Goal: Task Accomplishment & Management: Use online tool/utility

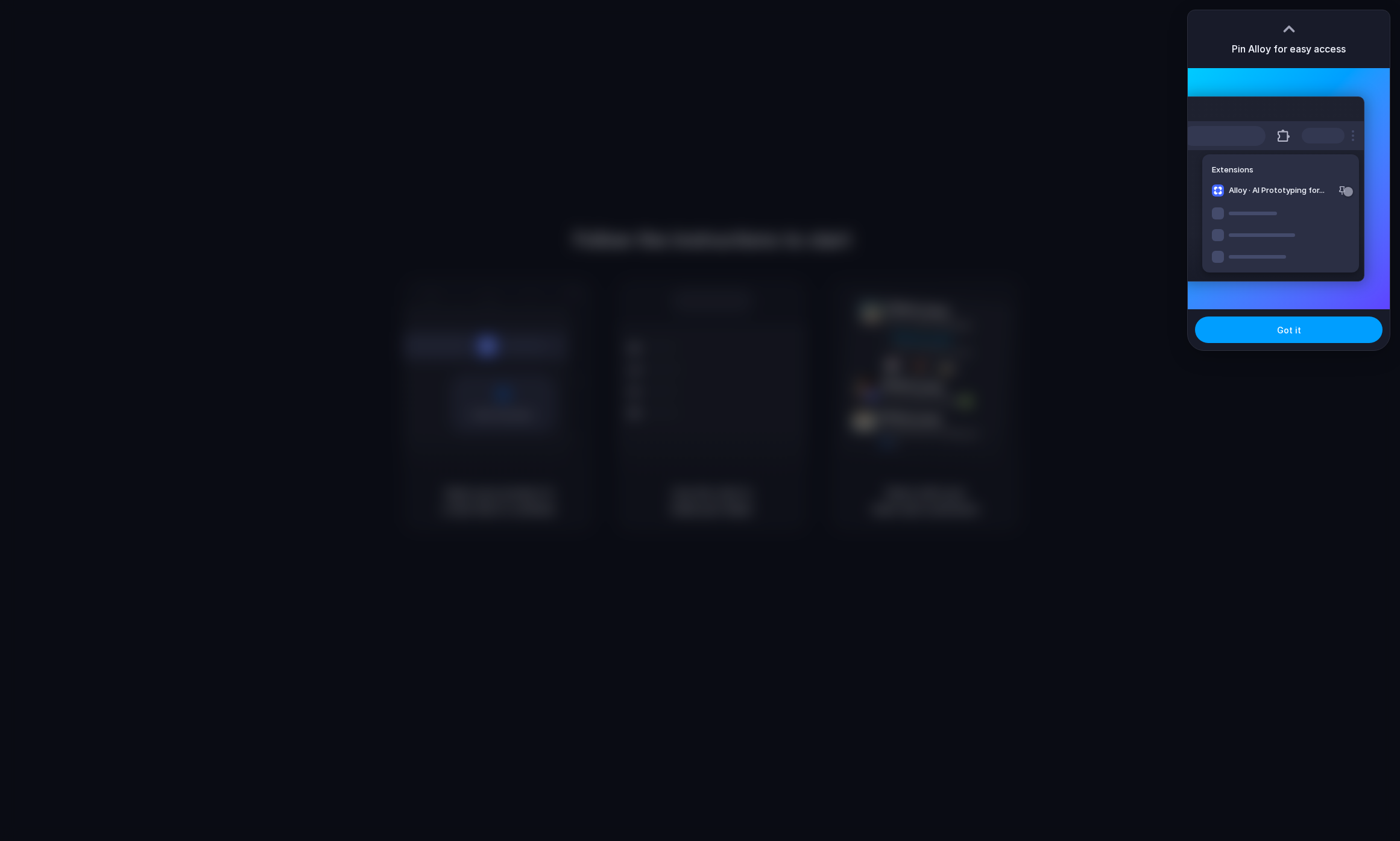
click at [1285, 329] on span "Got it" at bounding box center [1289, 330] width 24 height 13
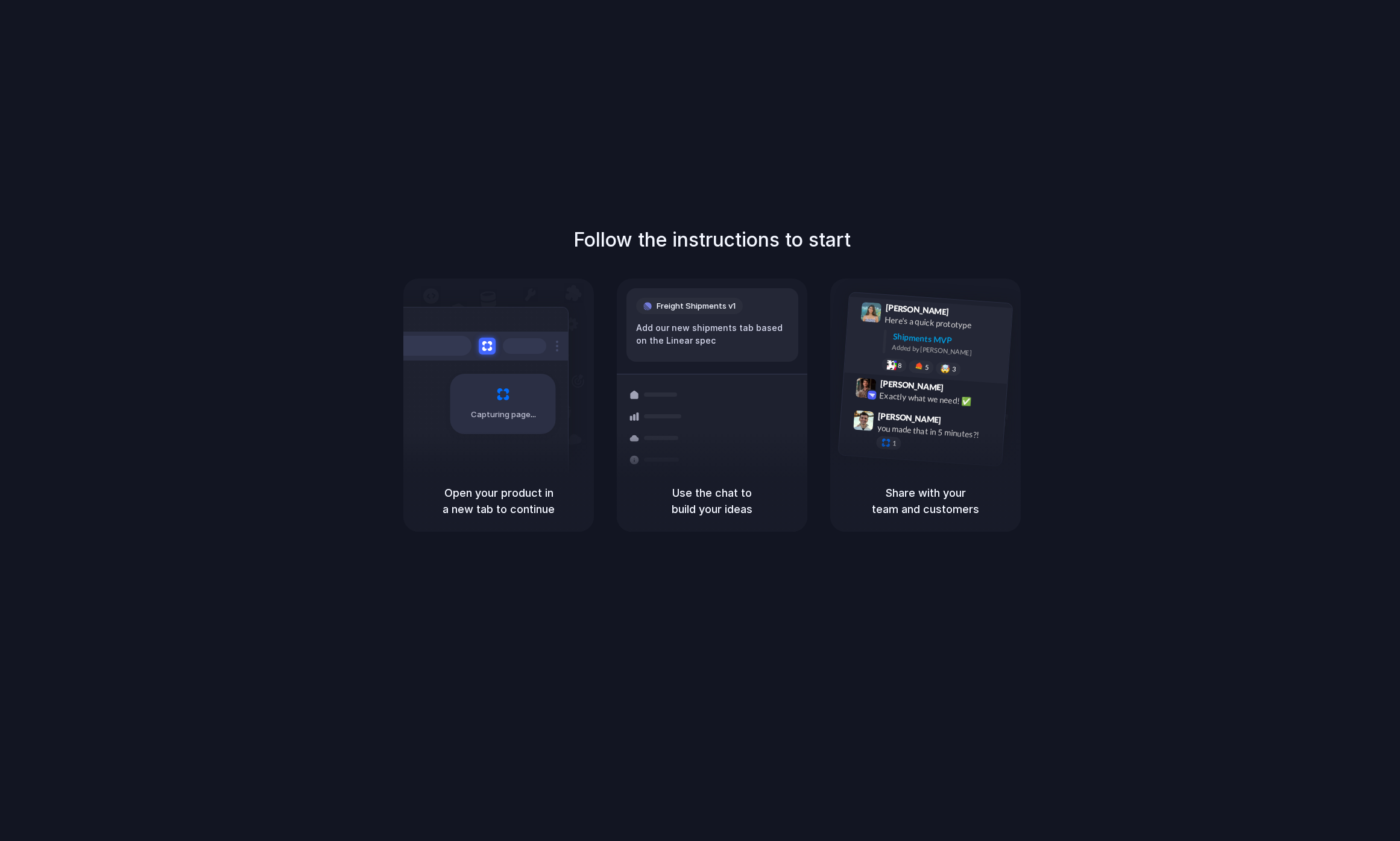
click at [953, 326] on div "Here's a quick prototype" at bounding box center [944, 323] width 121 height 21
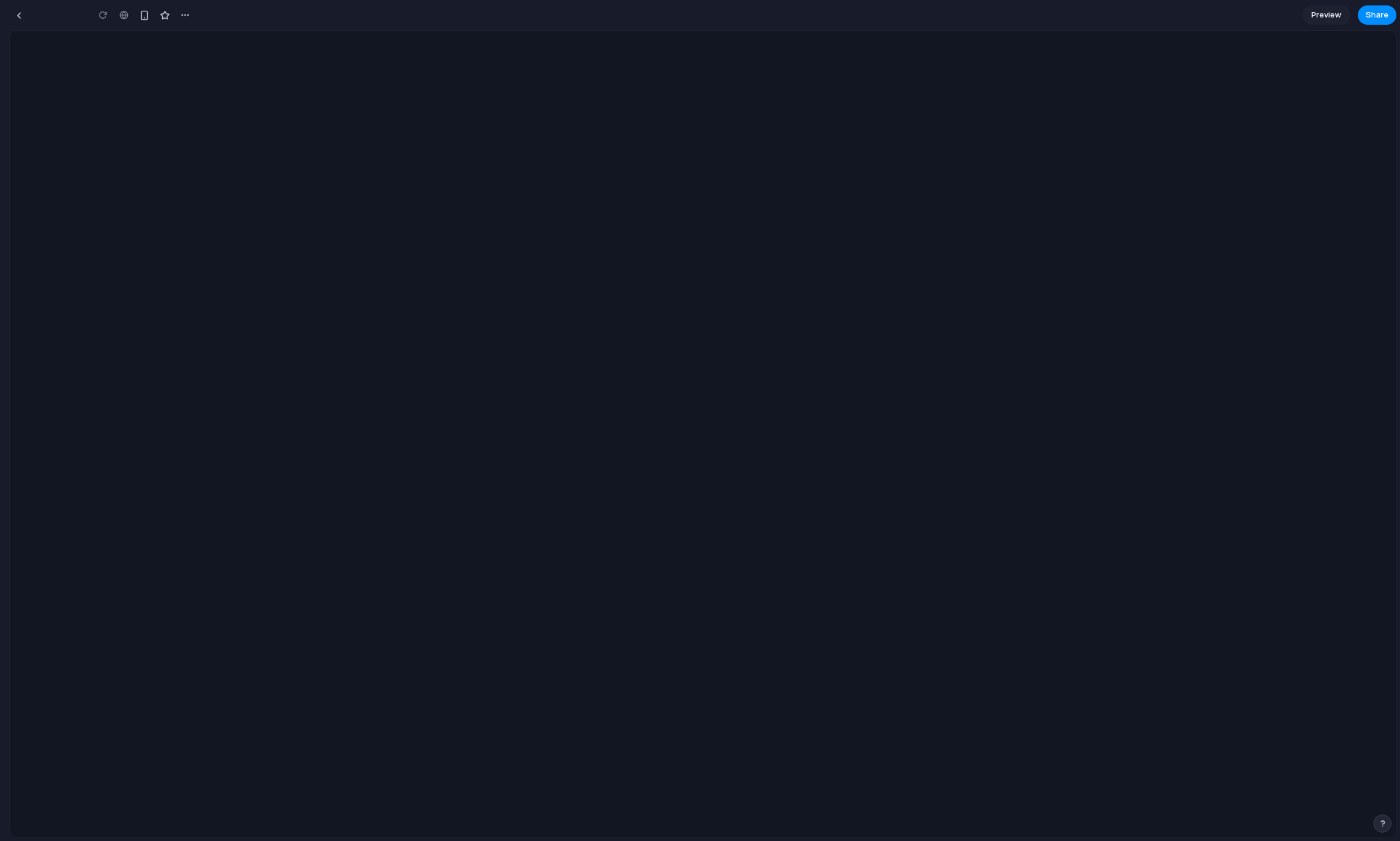
type input "**********"
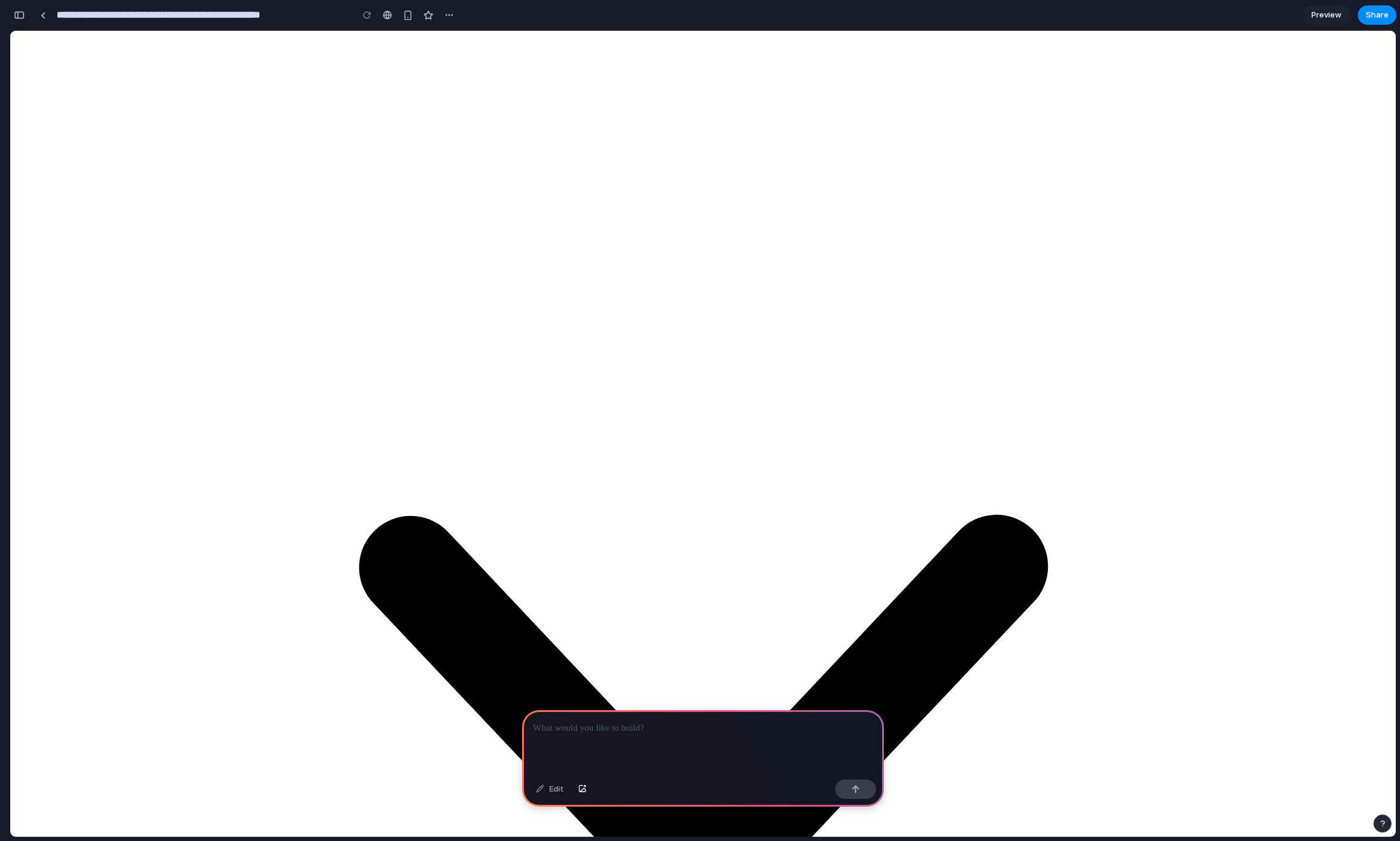
scroll to position [284, 0]
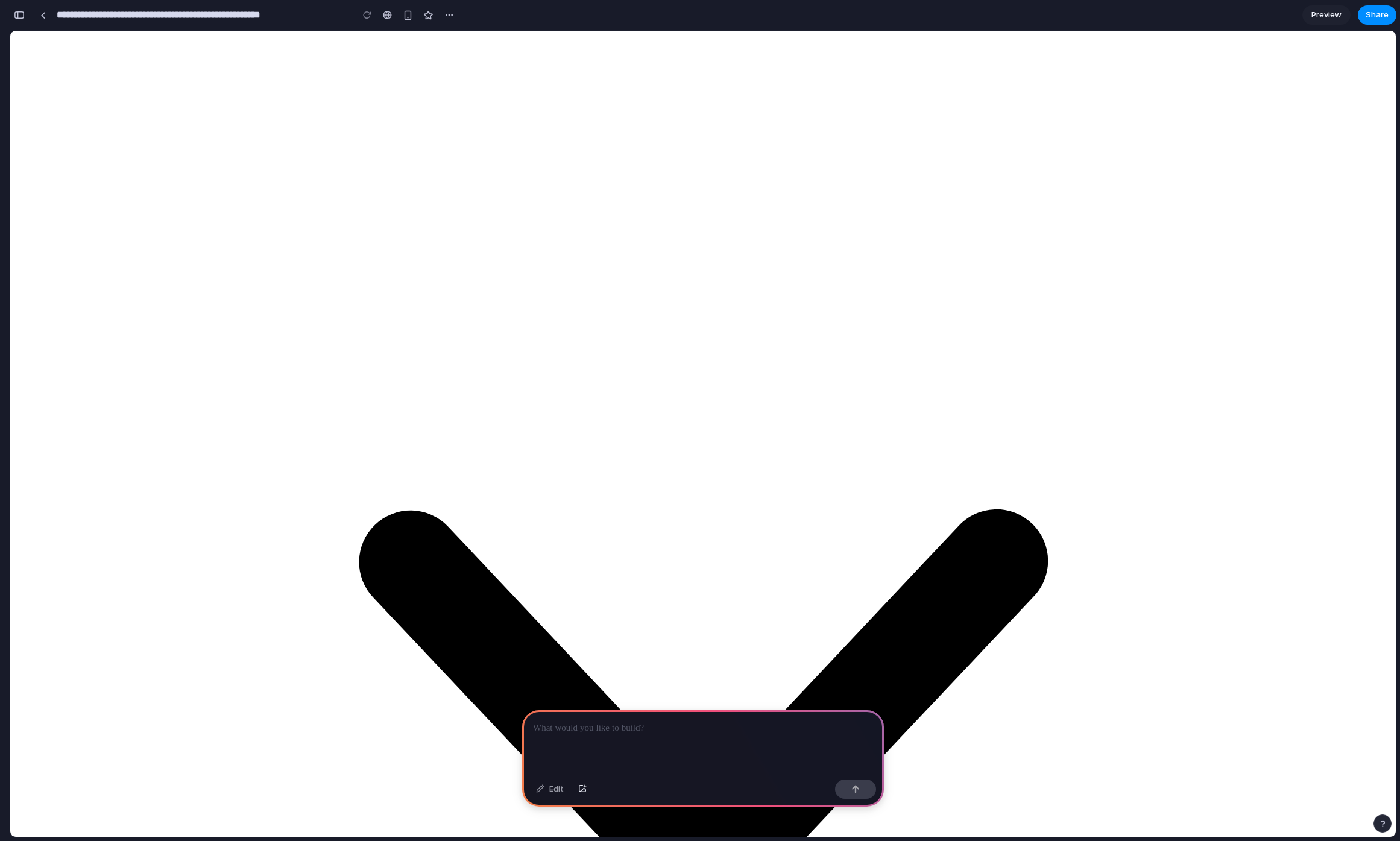
drag, startPoint x: 91, startPoint y: 280, endPoint x: 114, endPoint y: 327, distance: 52.3
click at [613, 735] on div at bounding box center [702, 742] width 362 height 64
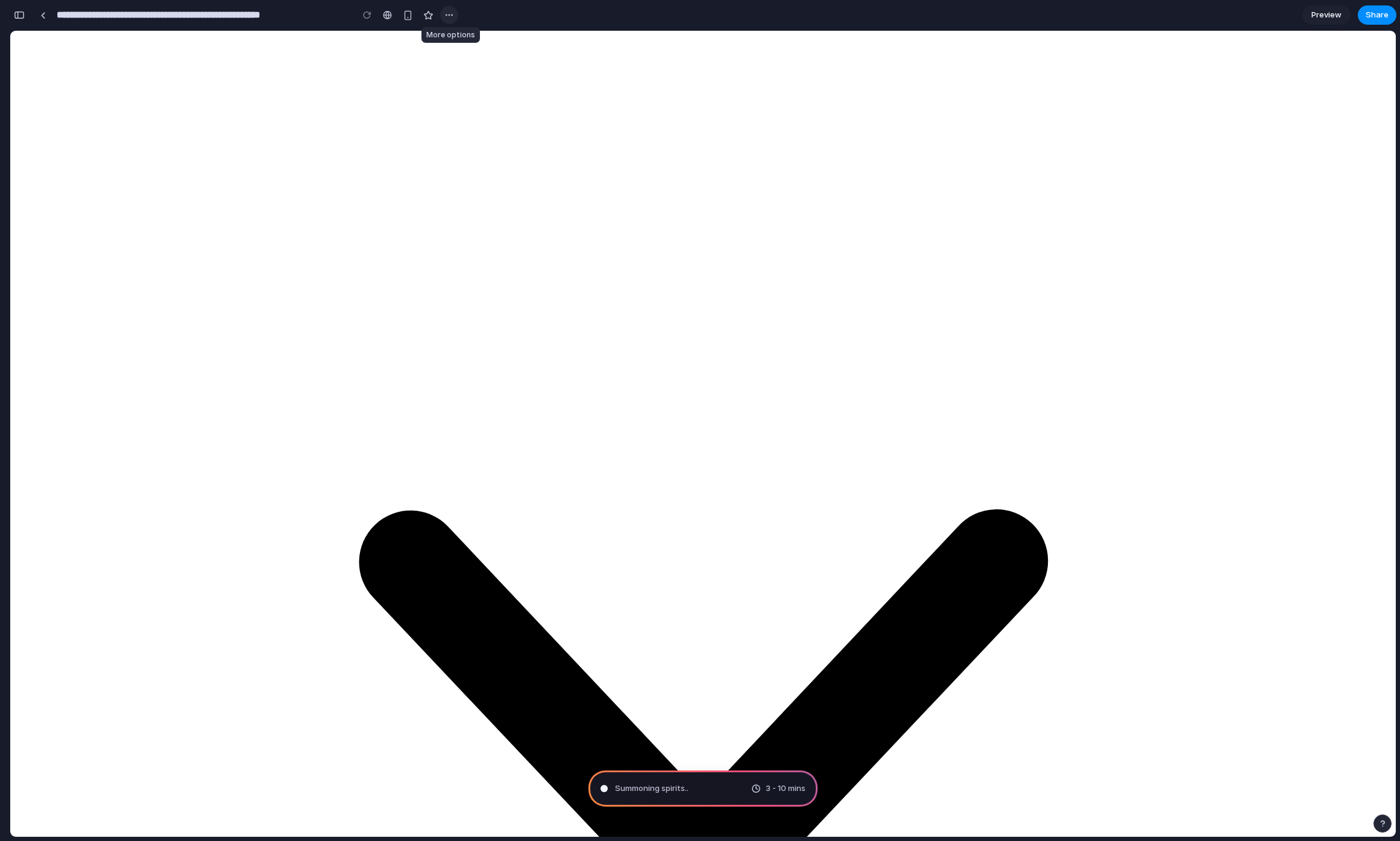
click at [443, 12] on button "button" at bounding box center [449, 15] width 18 height 18
click at [443, 12] on div "Duplicate Delete" at bounding box center [700, 420] width 1400 height 841
click at [449, 14] on div "button" at bounding box center [449, 14] width 10 height 10
click at [449, 14] on div "Duplicate Delete" at bounding box center [700, 420] width 1400 height 841
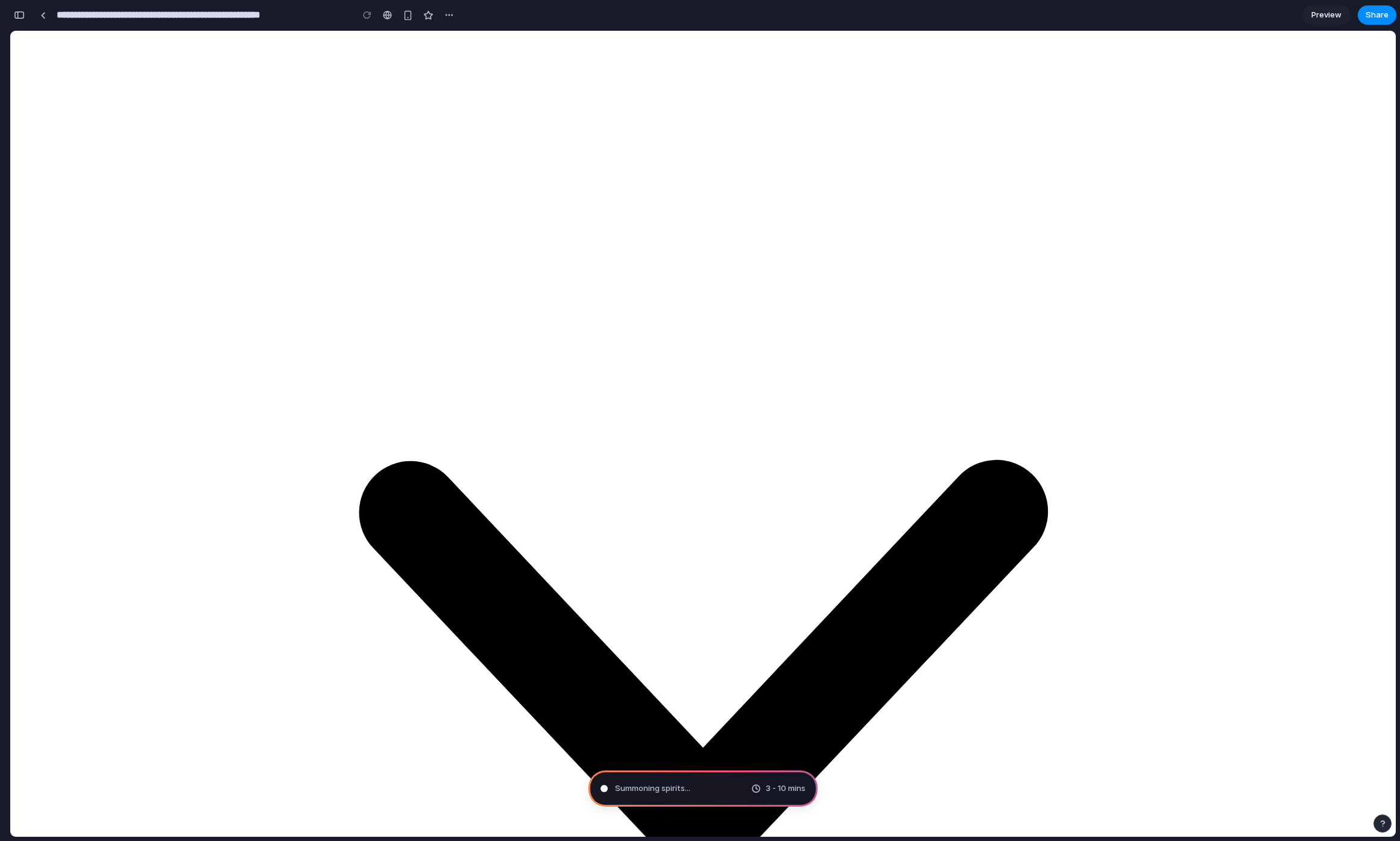
scroll to position [338, 0]
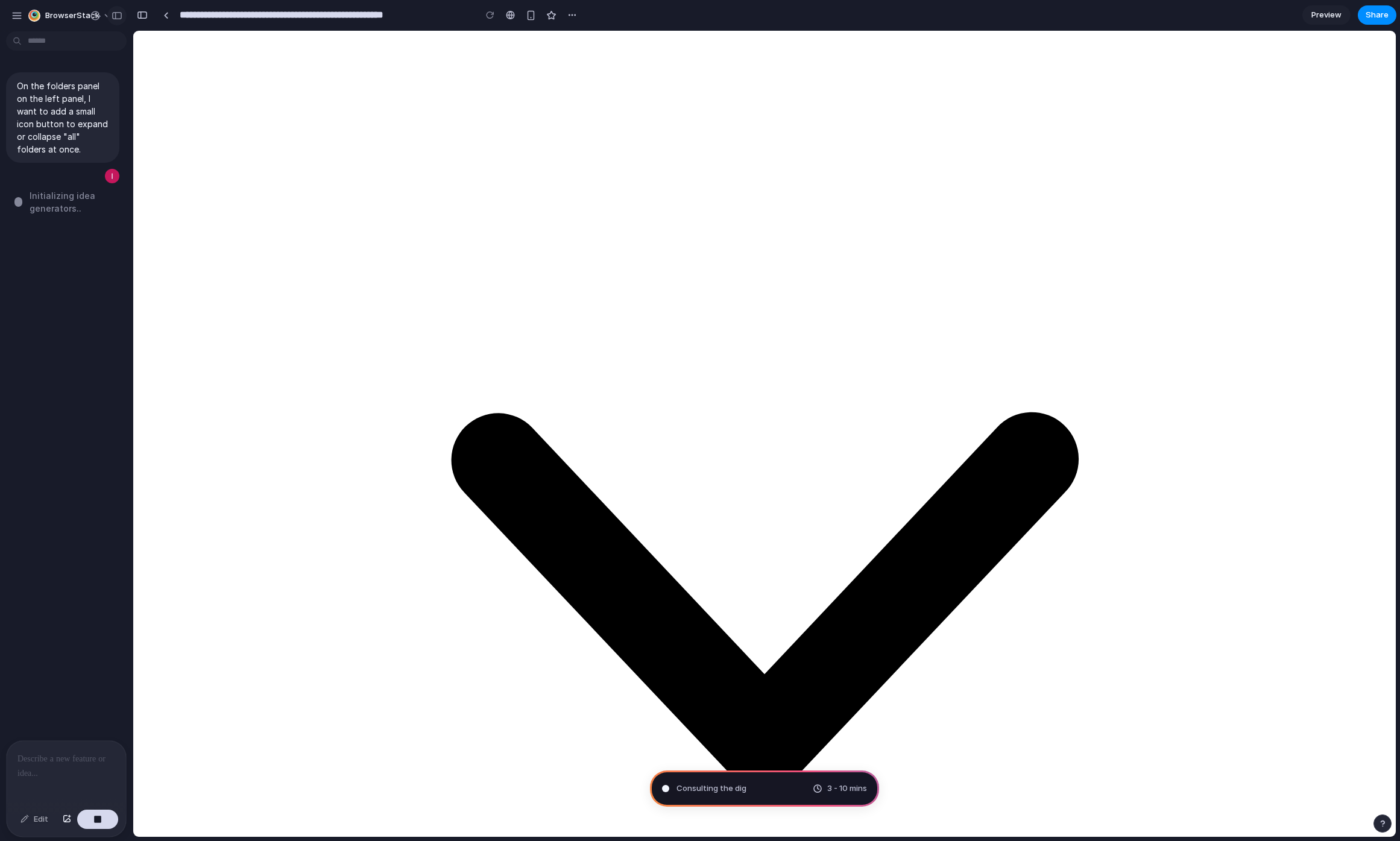
click at [121, 14] on div "button" at bounding box center [117, 15] width 11 height 8
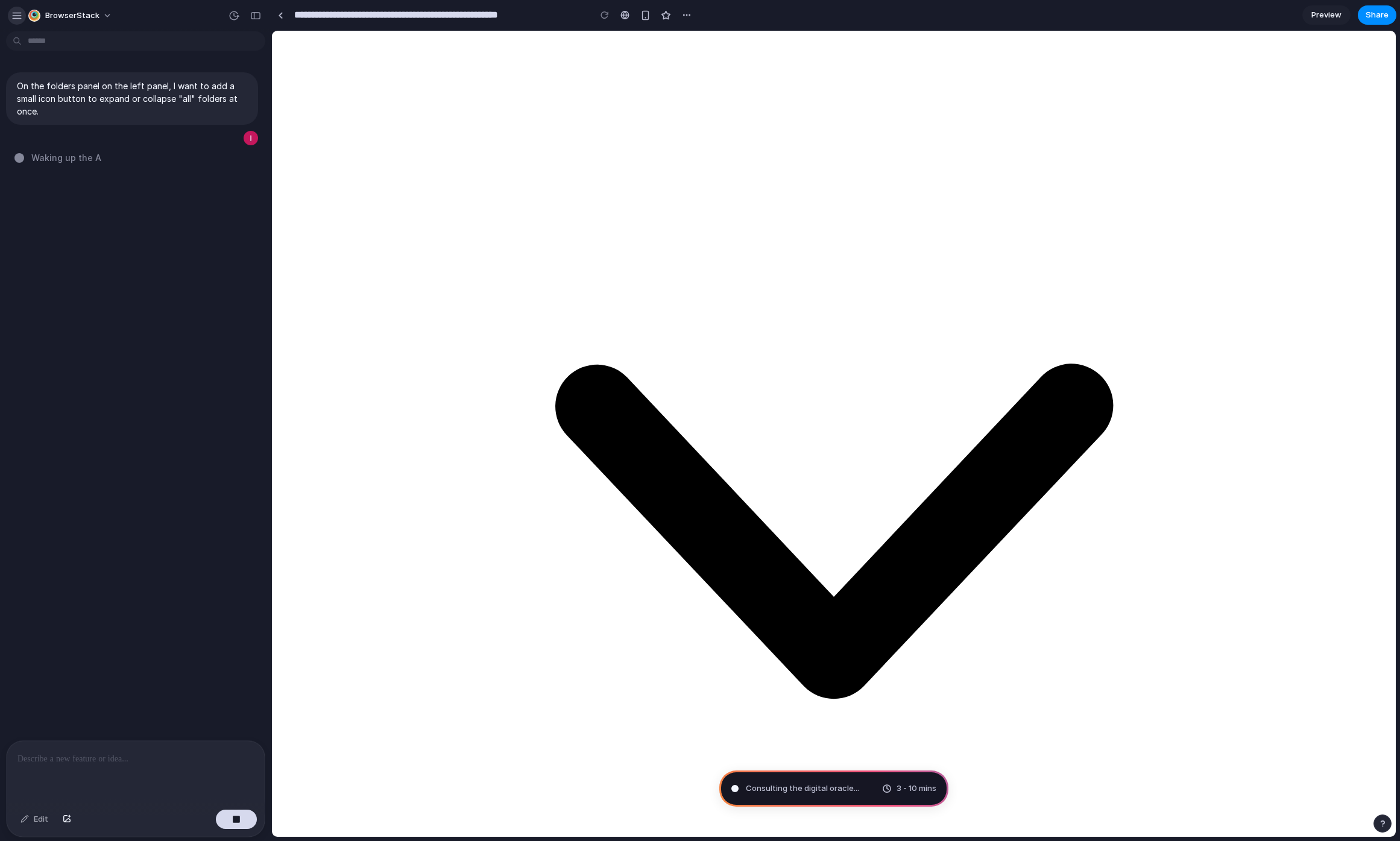
click at [10, 15] on button "button" at bounding box center [17, 15] width 18 height 18
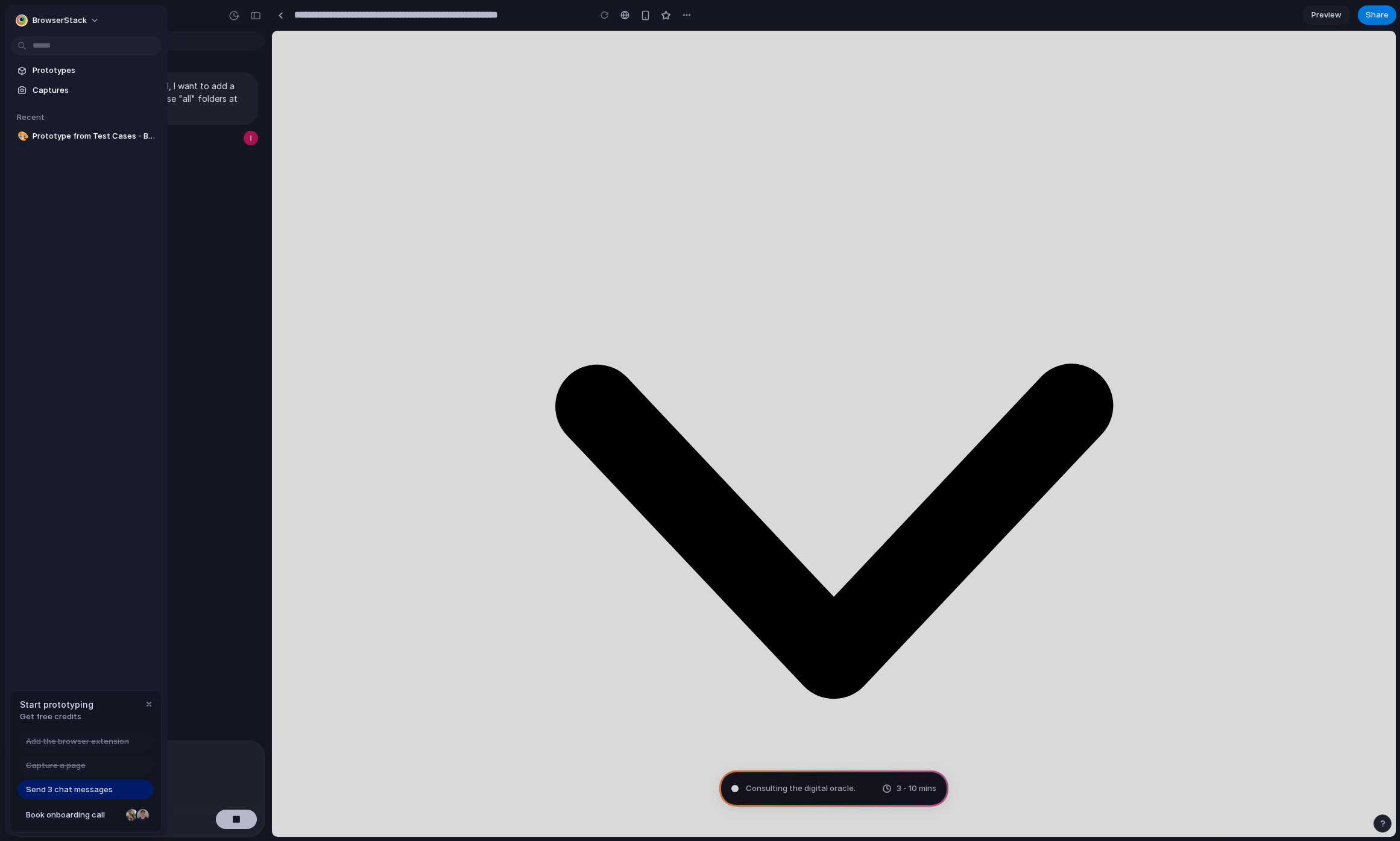
type input "**********"
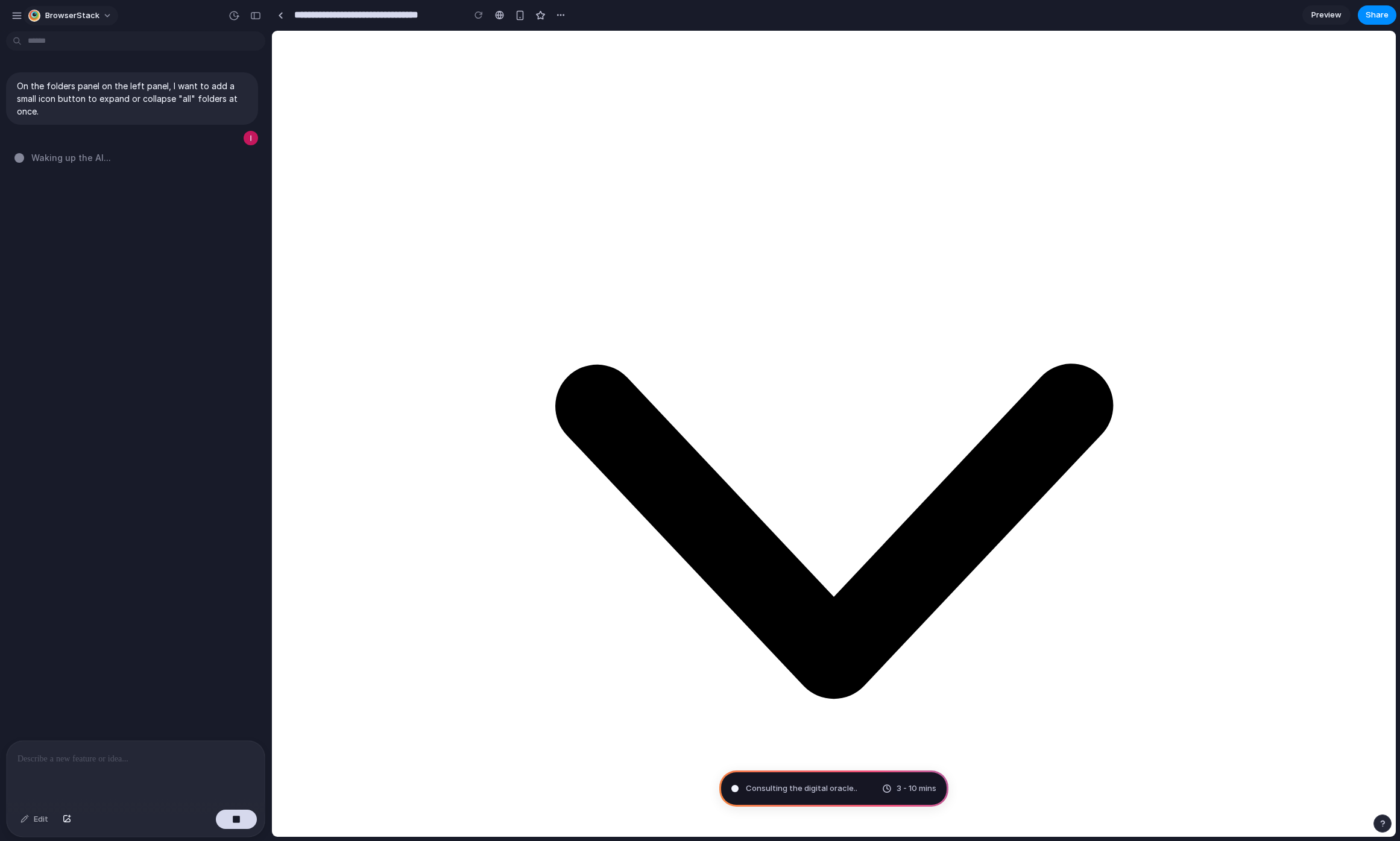
click at [92, 18] on span "BrowserStack" at bounding box center [72, 15] width 54 height 12
click at [93, 19] on div "Settings Invite members Change theme Sign out" at bounding box center [700, 420] width 1400 height 841
click at [19, 16] on div "button" at bounding box center [17, 15] width 11 height 11
click at [123, 766] on div at bounding box center [135, 773] width 258 height 64
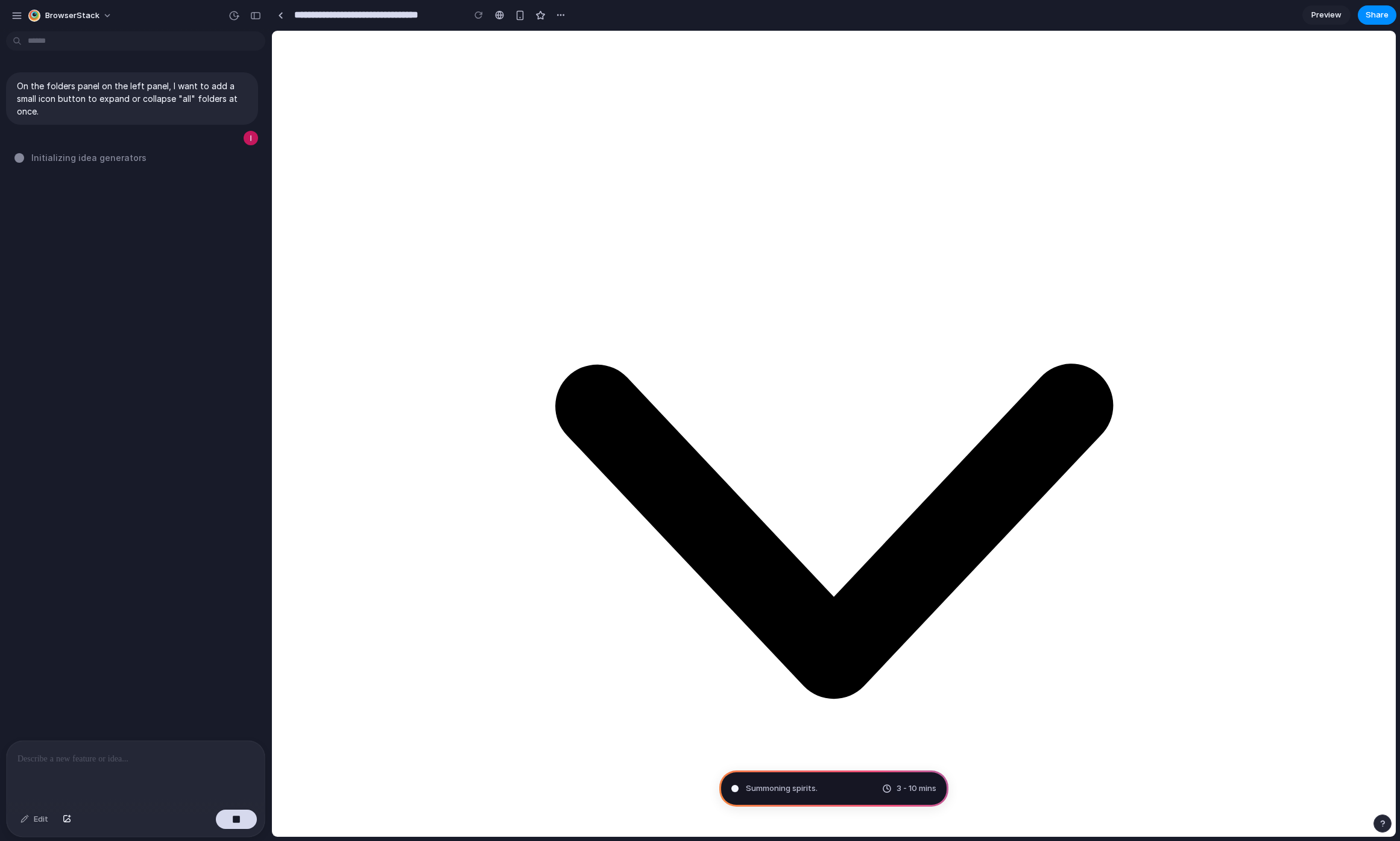
click at [560, 12] on div "button" at bounding box center [561, 14] width 10 height 10
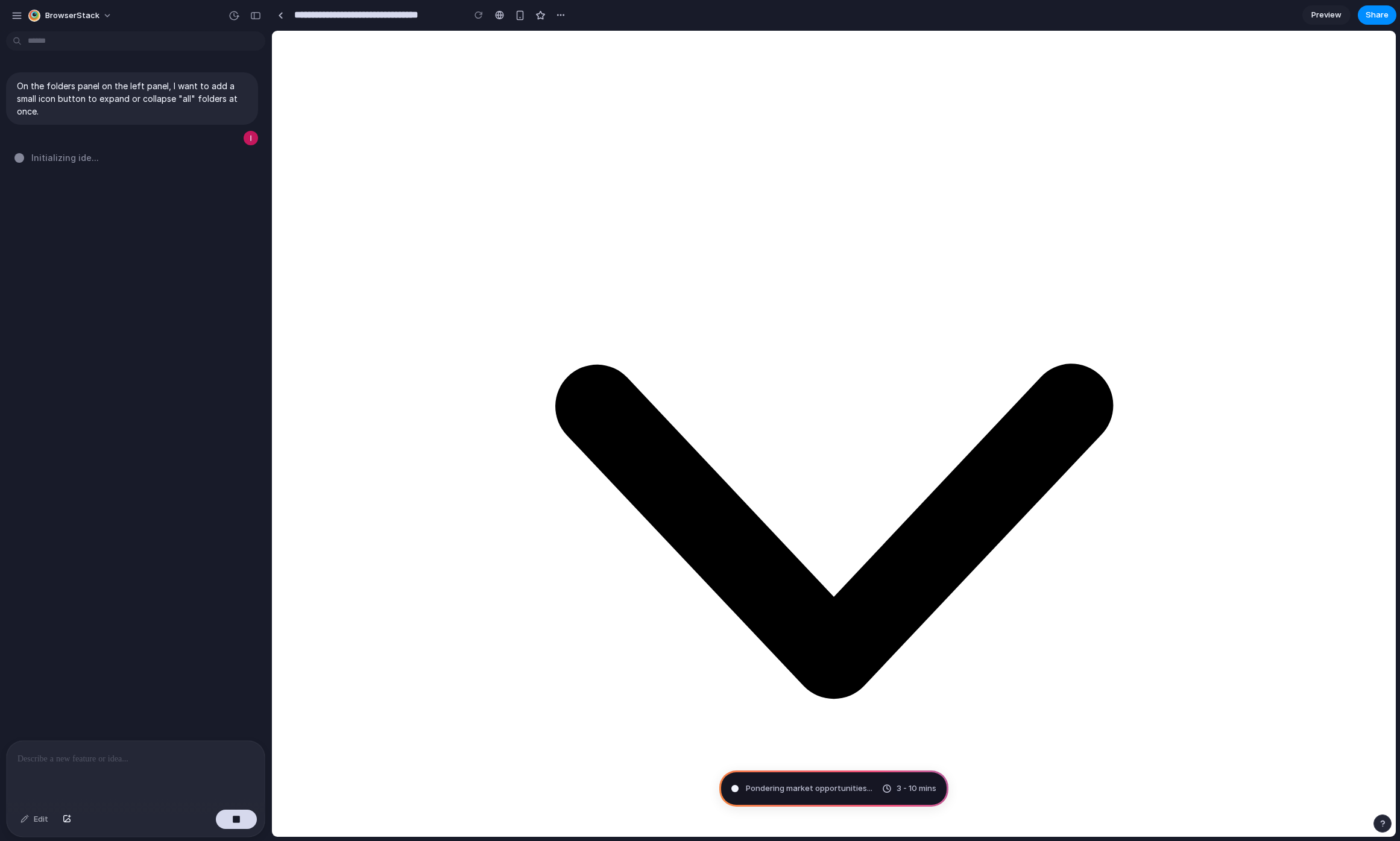
click at [655, 13] on div "Duplicate Delete" at bounding box center [700, 420] width 1400 height 841
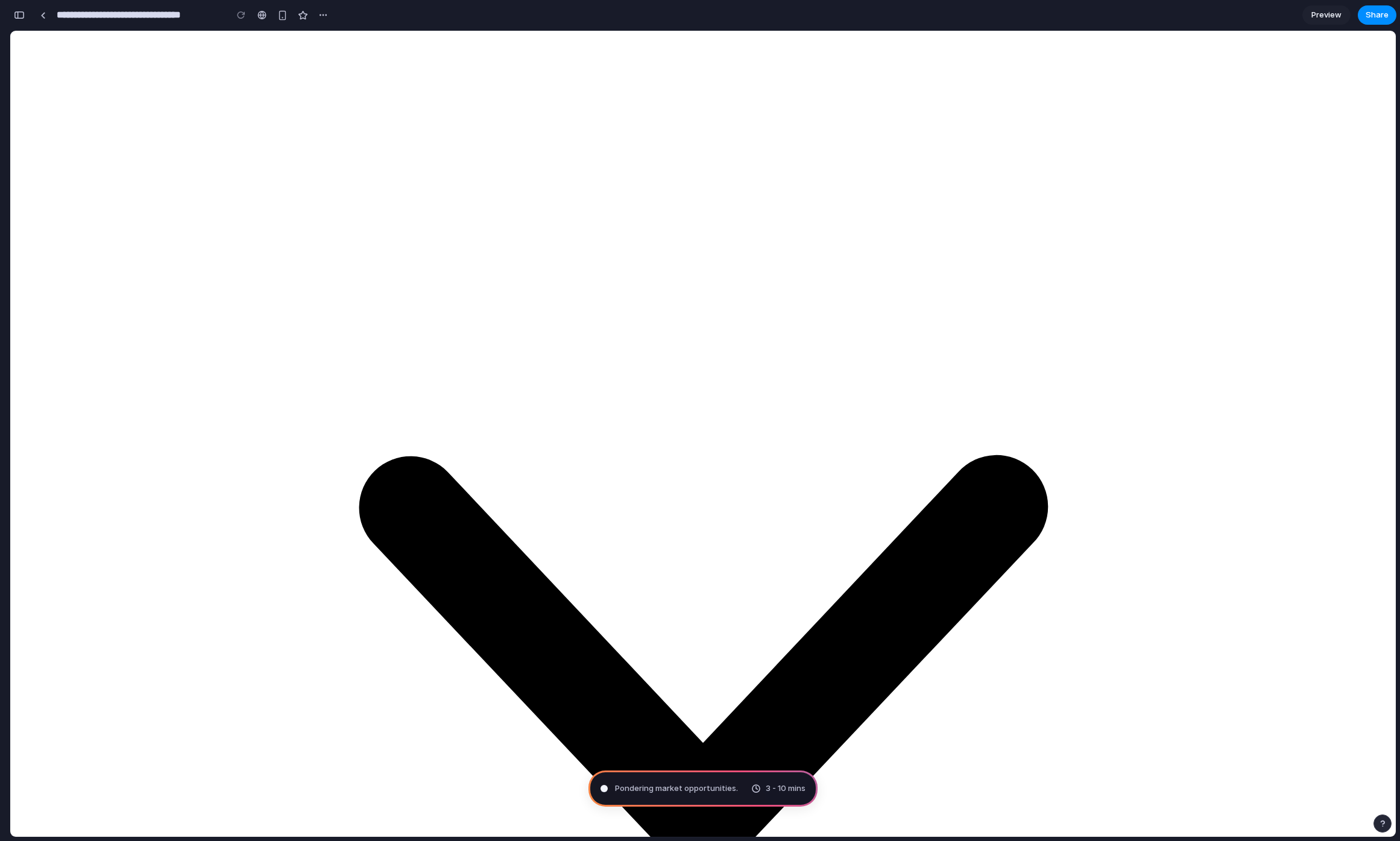
scroll to position [0, 0]
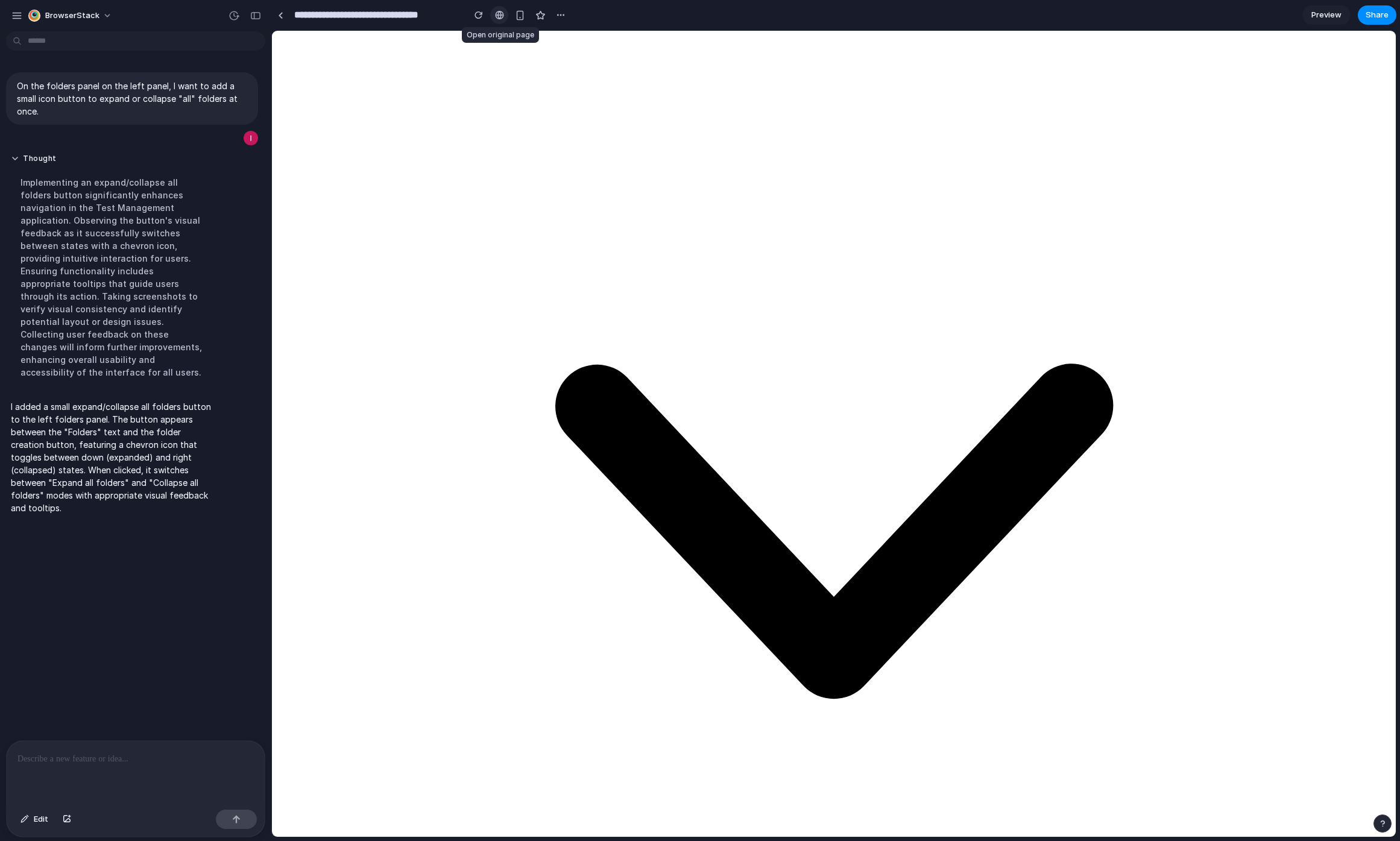
click at [497, 12] on div at bounding box center [499, 14] width 9 height 10
click at [1386, 820] on div "button" at bounding box center [1383, 824] width 8 height 8
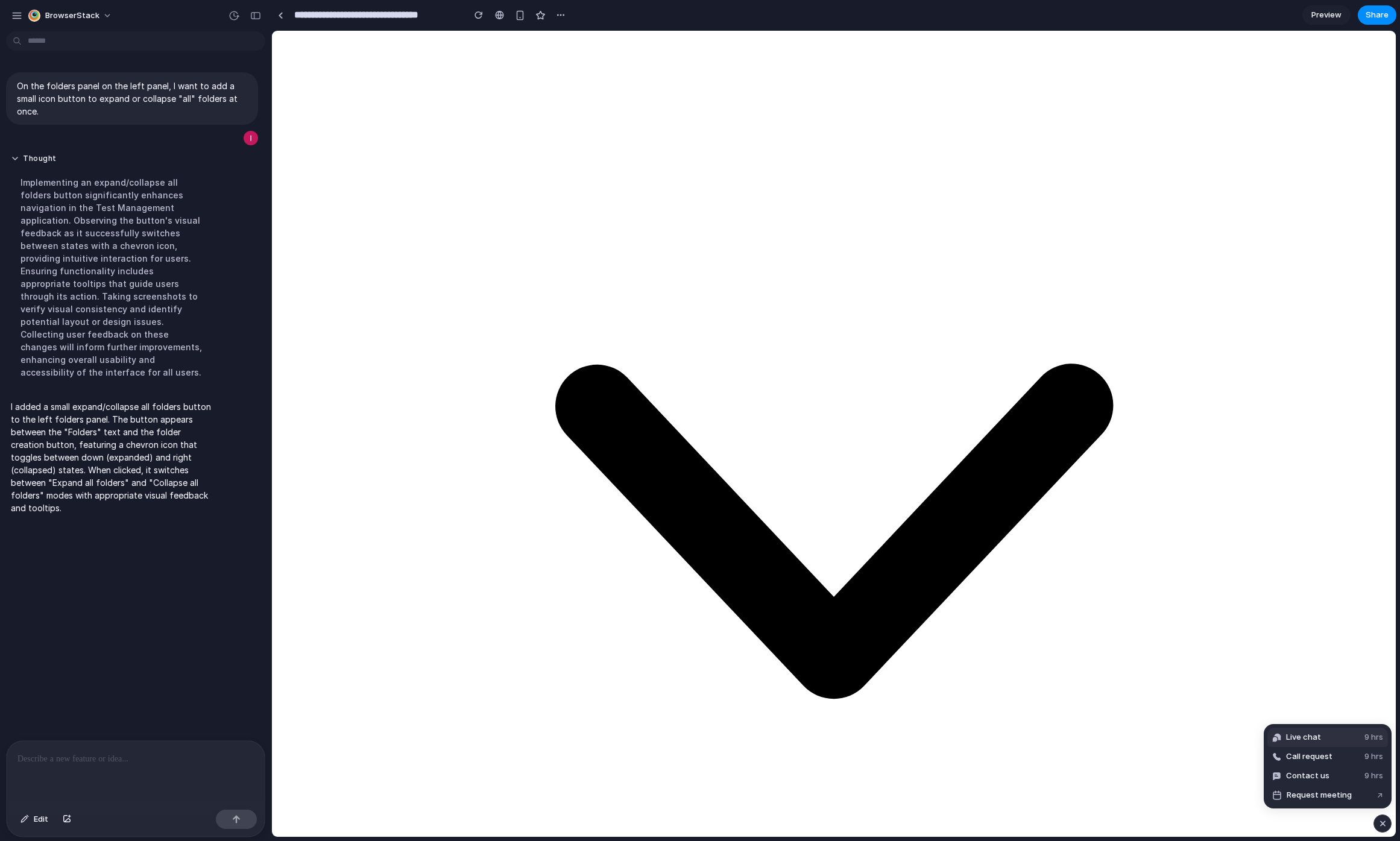
click at [1308, 735] on span "Live chat" at bounding box center [1304, 737] width 35 height 12
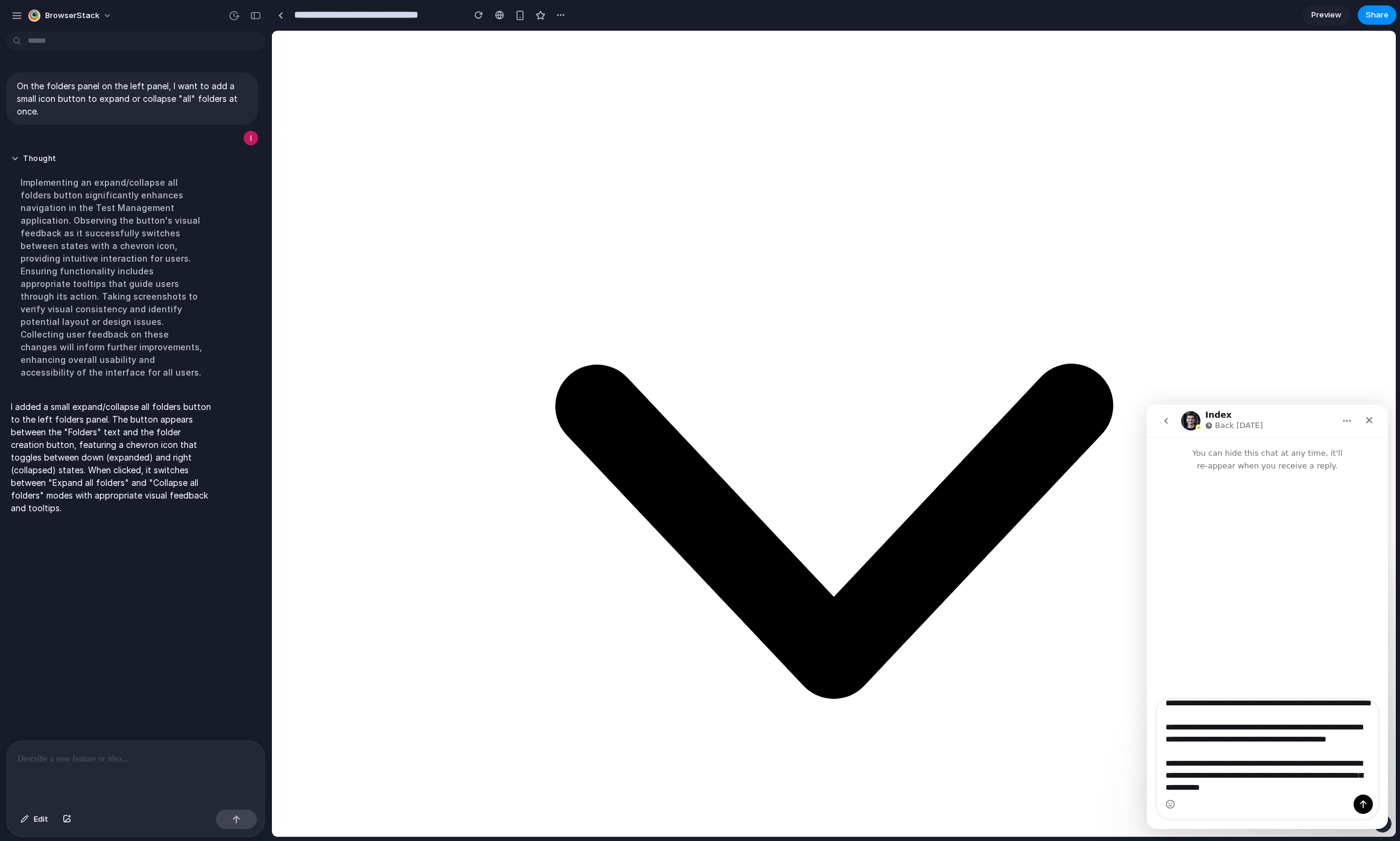
scroll to position [46, 0]
type textarea "**********"
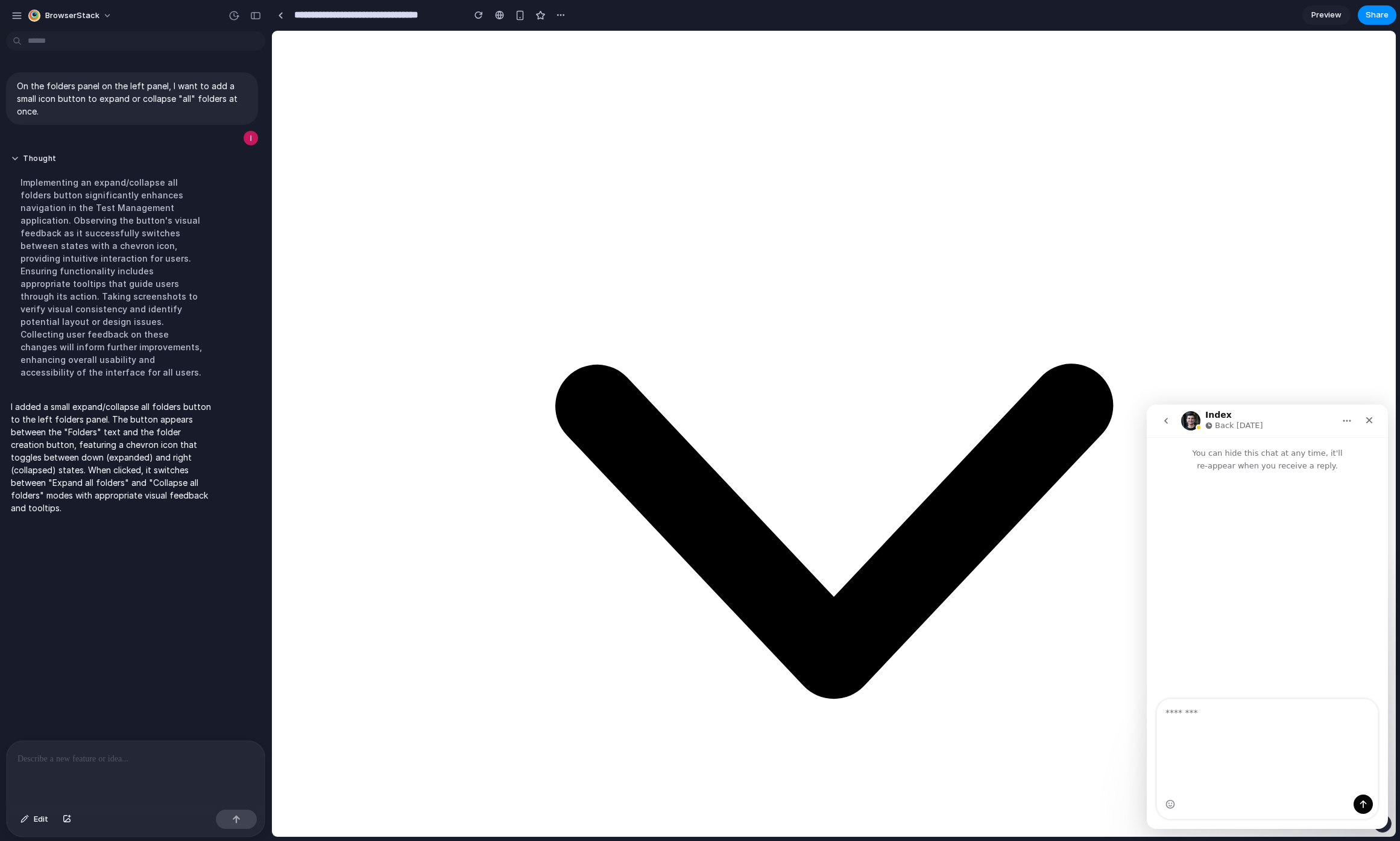
scroll to position [0, 0]
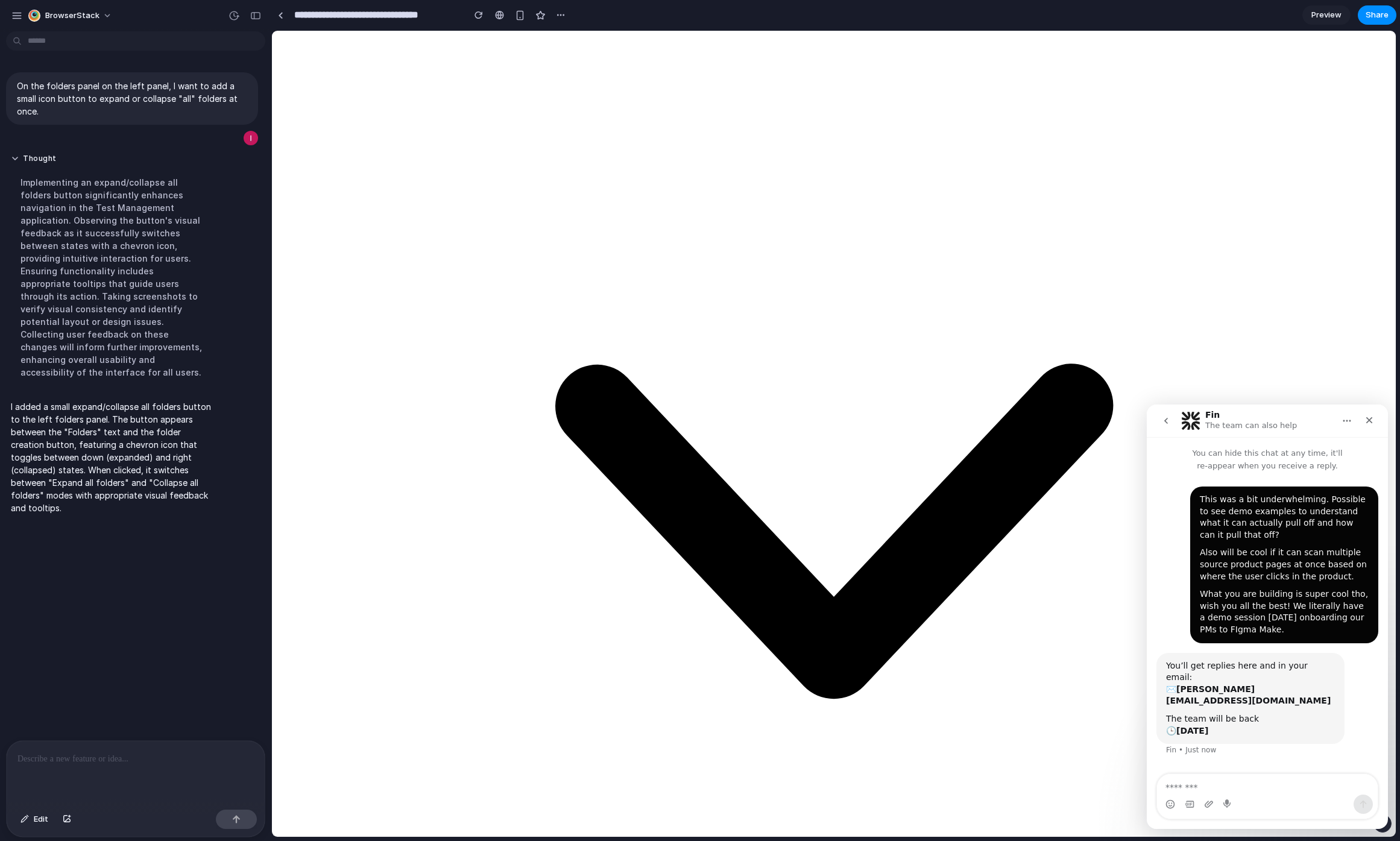
click at [1177, 747] on div "Fin • Just now" at bounding box center [1191, 750] width 50 height 7
click at [1350, 422] on icon "Home" at bounding box center [1347, 420] width 10 height 10
click at [1168, 423] on icon "go back" at bounding box center [1166, 420] width 4 height 6
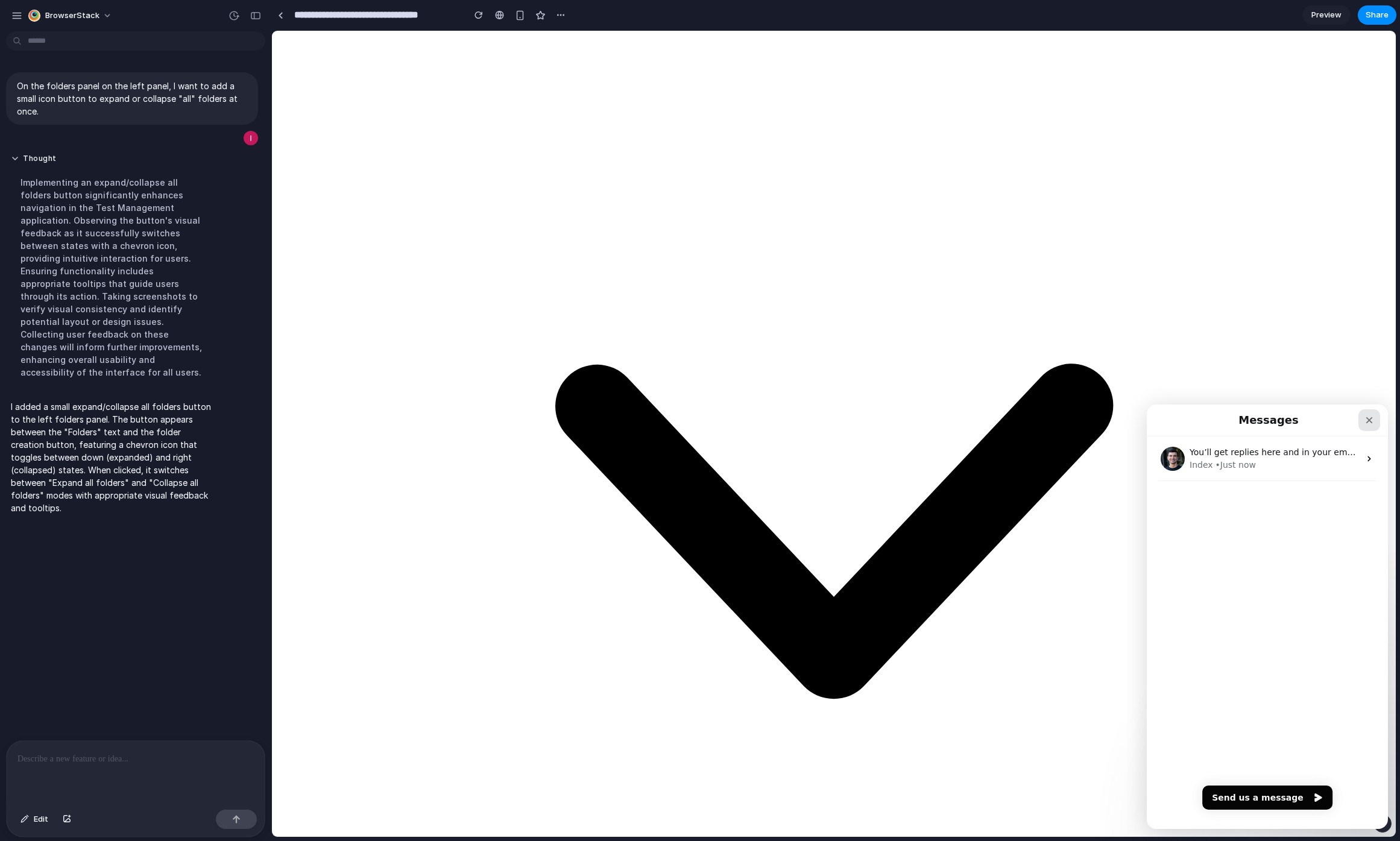
click at [1367, 427] on div "Close" at bounding box center [1370, 420] width 22 height 22
